Goal: Transaction & Acquisition: Purchase product/service

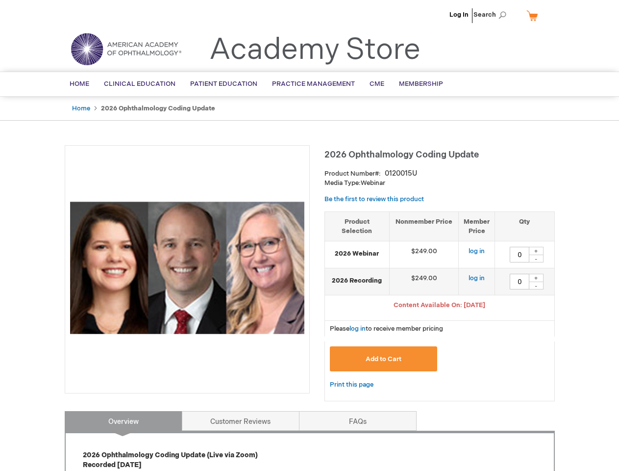
click at [309, 235] on div at bounding box center [187, 269] width 245 height 248
click at [493, 15] on span "Search" at bounding box center [492, 15] width 37 height 20
click at [440, 306] on span "Content Available On: [DATE]" at bounding box center [440, 305] width 92 height 8
click at [536, 251] on div "+" at bounding box center [536, 251] width 15 height 8
click at [536, 258] on div "-" at bounding box center [536, 258] width 15 height 8
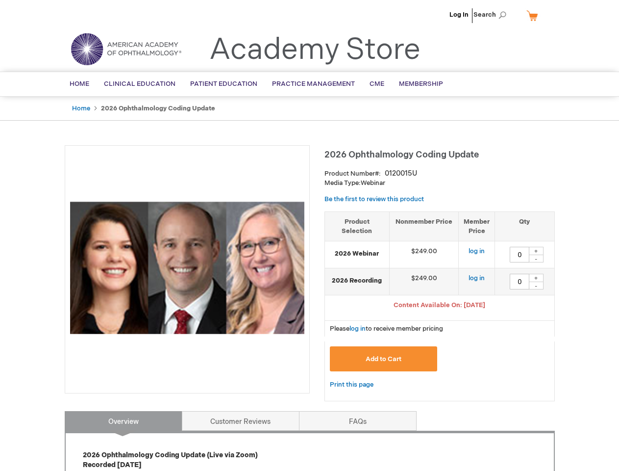
type input "0"
click at [536, 278] on div "+" at bounding box center [536, 278] width 15 height 8
click at [536, 285] on div "-" at bounding box center [536, 285] width 15 height 8
type input "0"
